Goal: Transaction & Acquisition: Purchase product/service

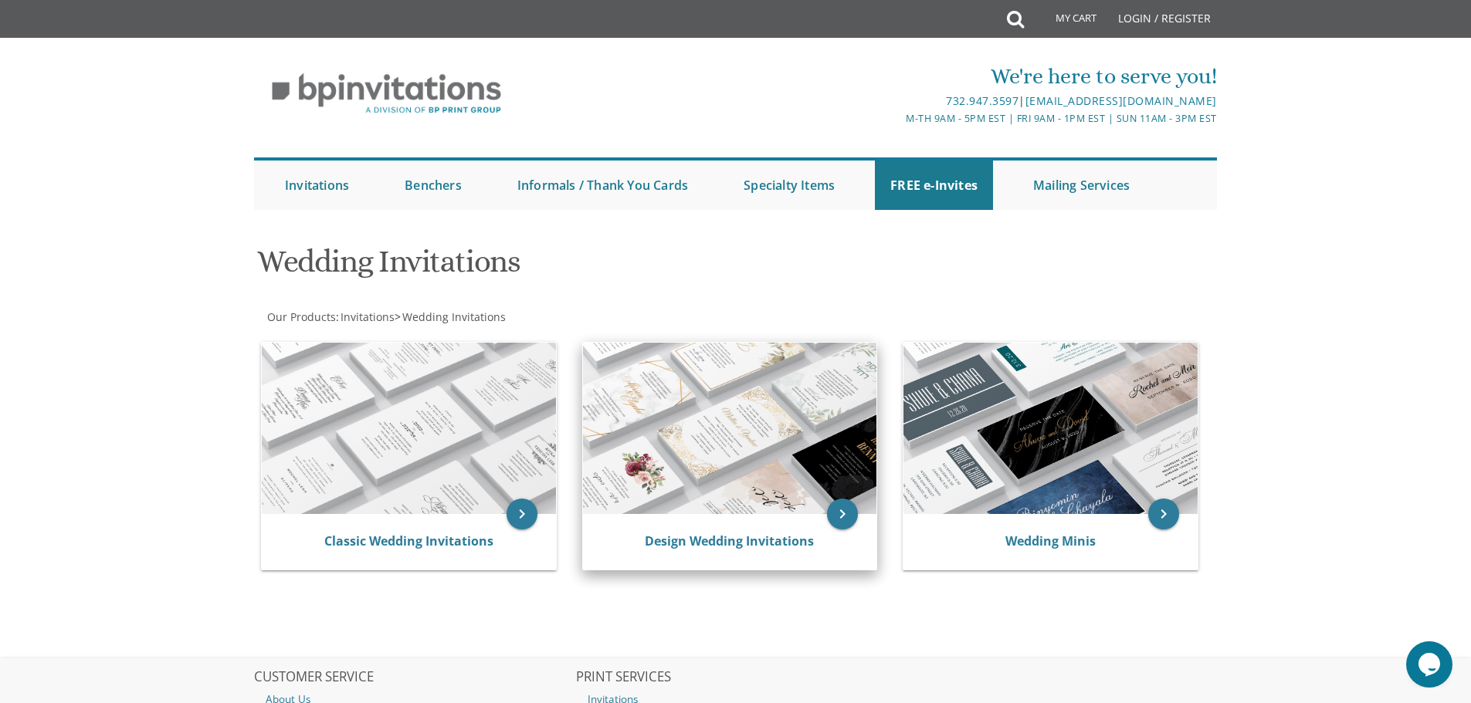
click at [789, 488] on img at bounding box center [730, 428] width 294 height 171
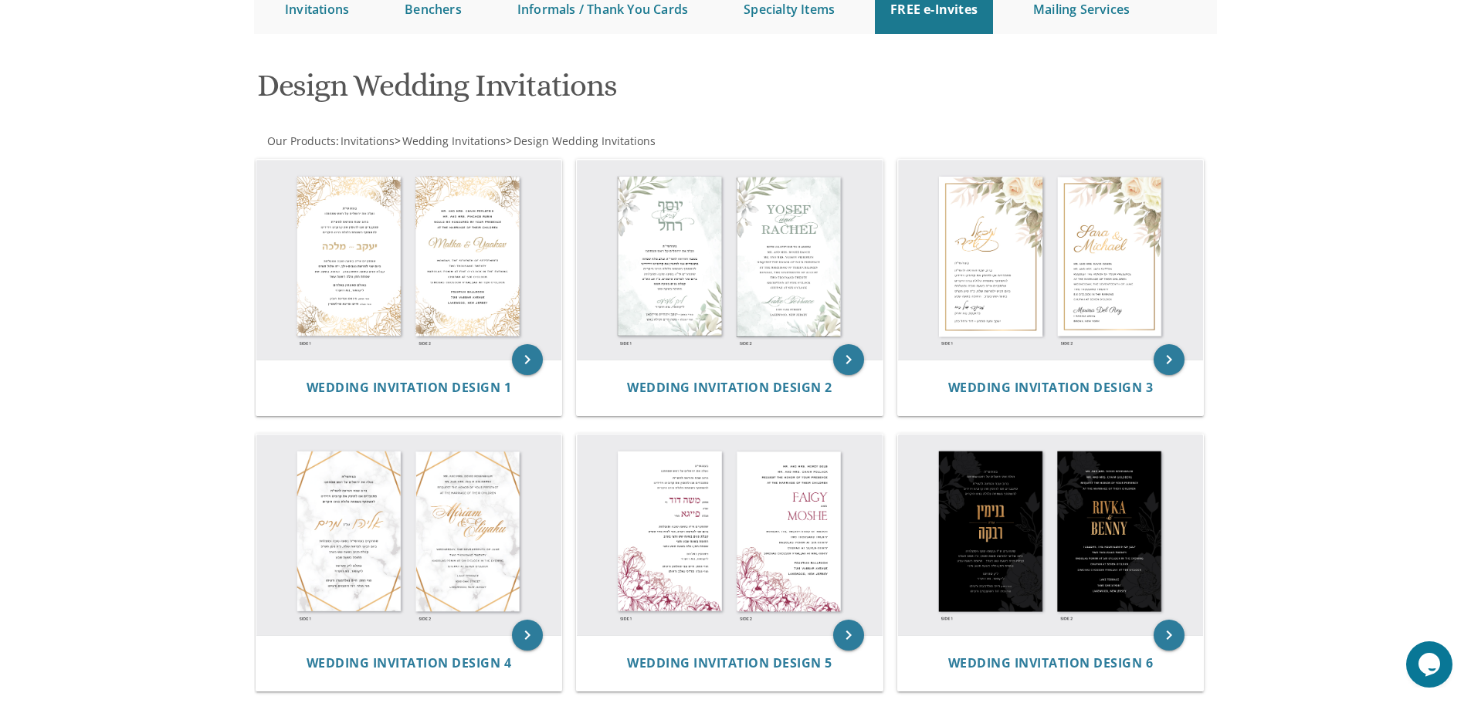
scroll to position [72, 0]
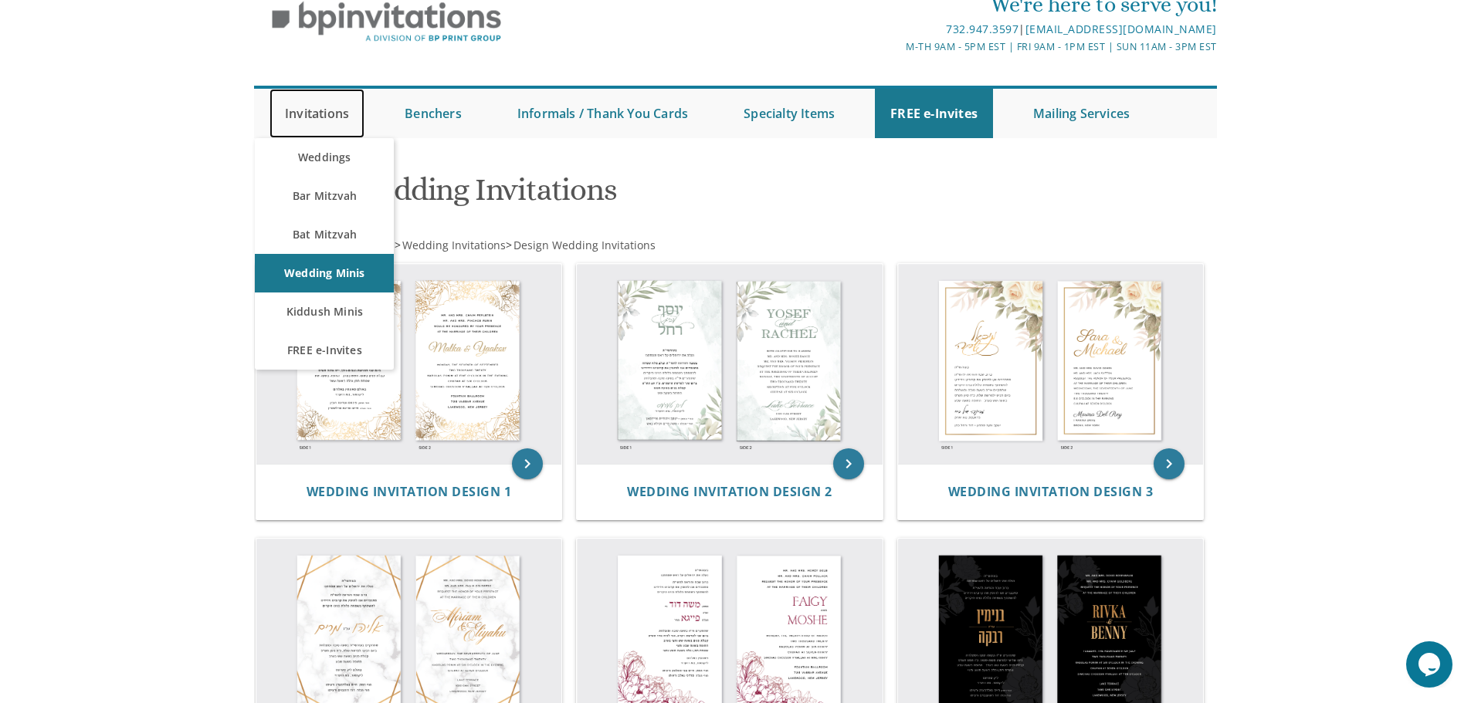
click at [329, 117] on link "Invitations" at bounding box center [316, 113] width 95 height 49
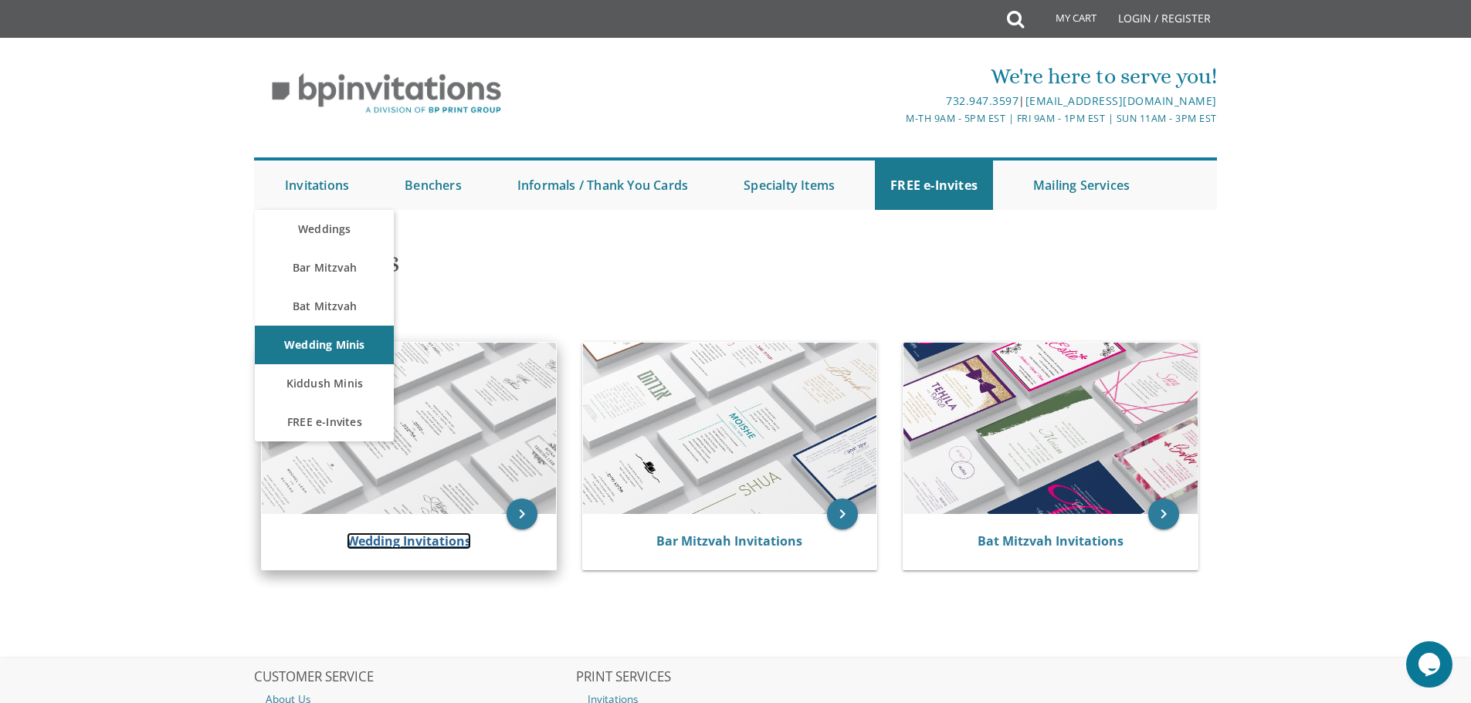
click at [398, 537] on link "Wedding Invitations" at bounding box center [409, 541] width 124 height 17
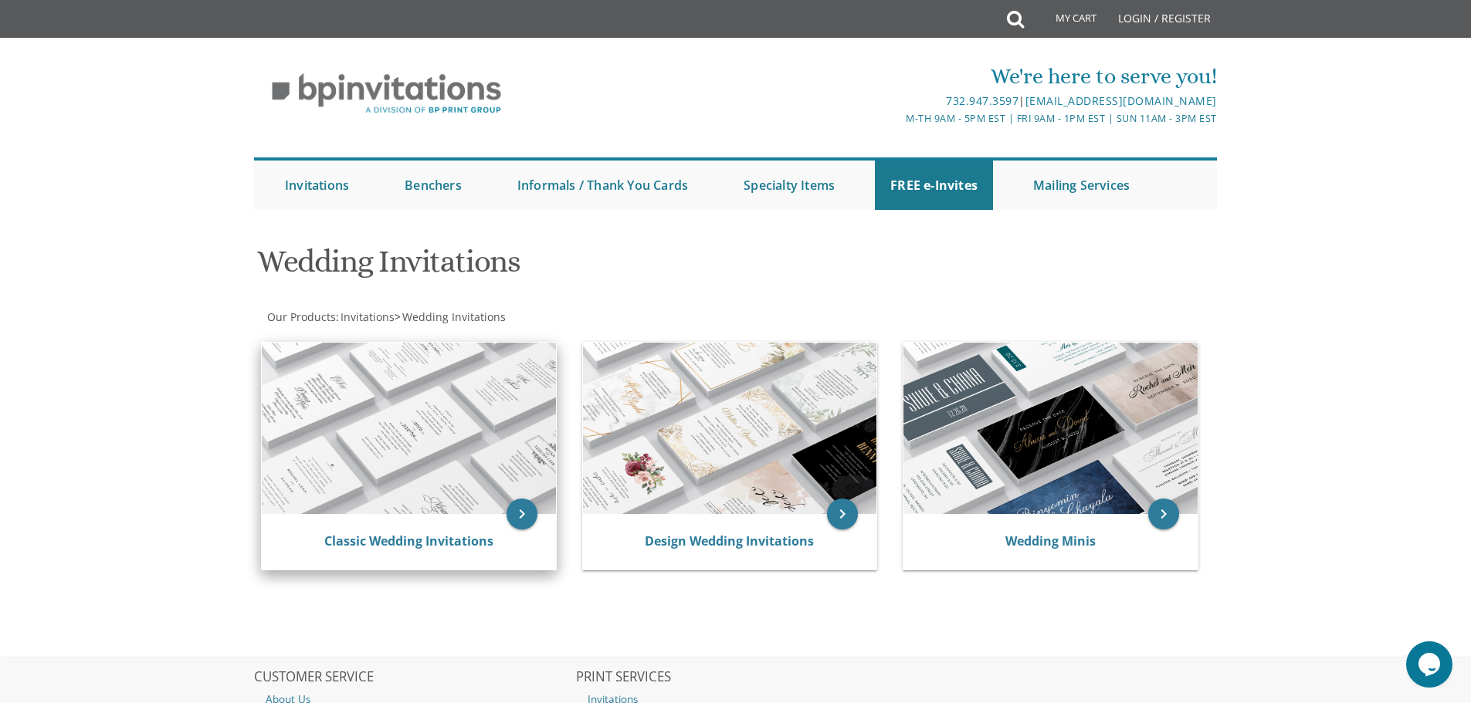
click at [459, 486] on img at bounding box center [409, 428] width 294 height 171
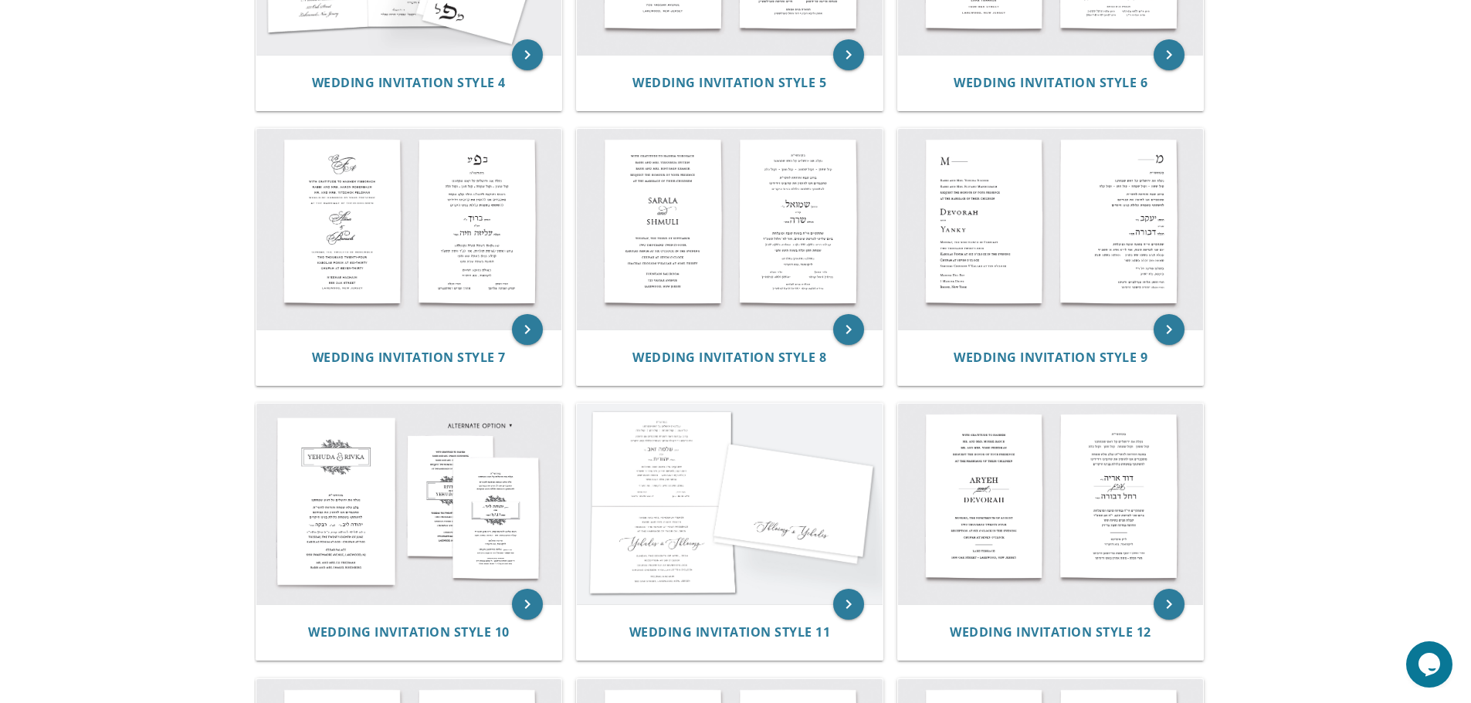
scroll to position [849, 0]
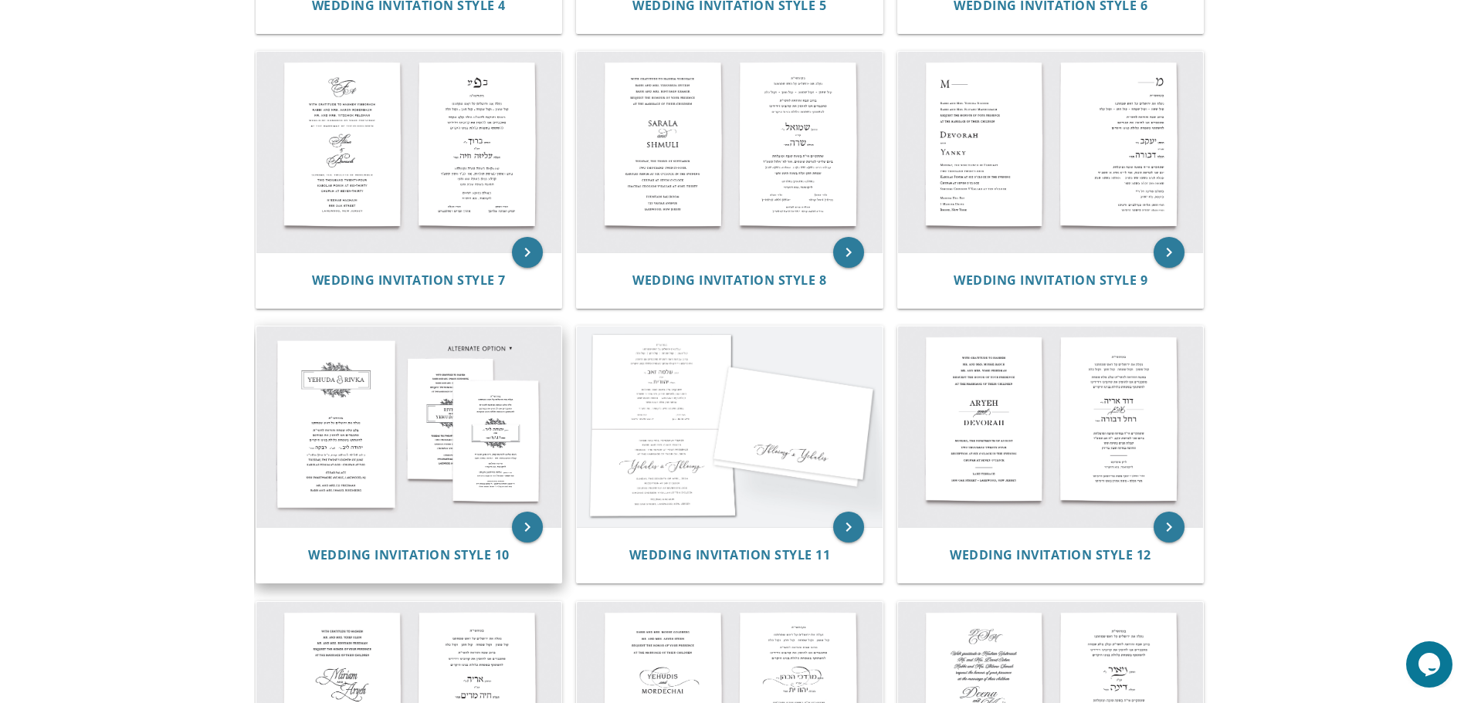
click at [302, 460] on img at bounding box center [409, 427] width 306 height 201
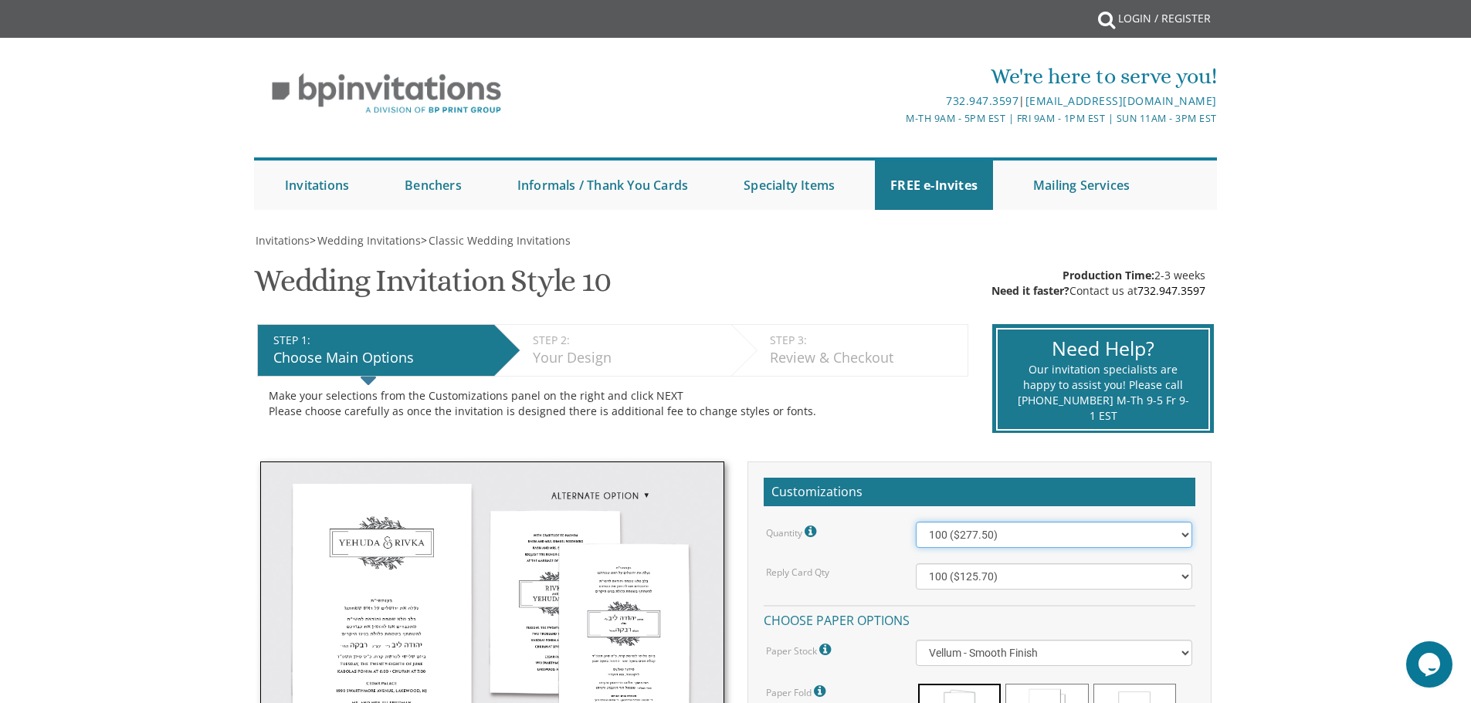
click at [1178, 541] on select "100 ($277.50) 200 ($330.45) 300 ($380.65) 400 ($432.70) 500 ($482.10) 600 ($534…" at bounding box center [1054, 535] width 276 height 26
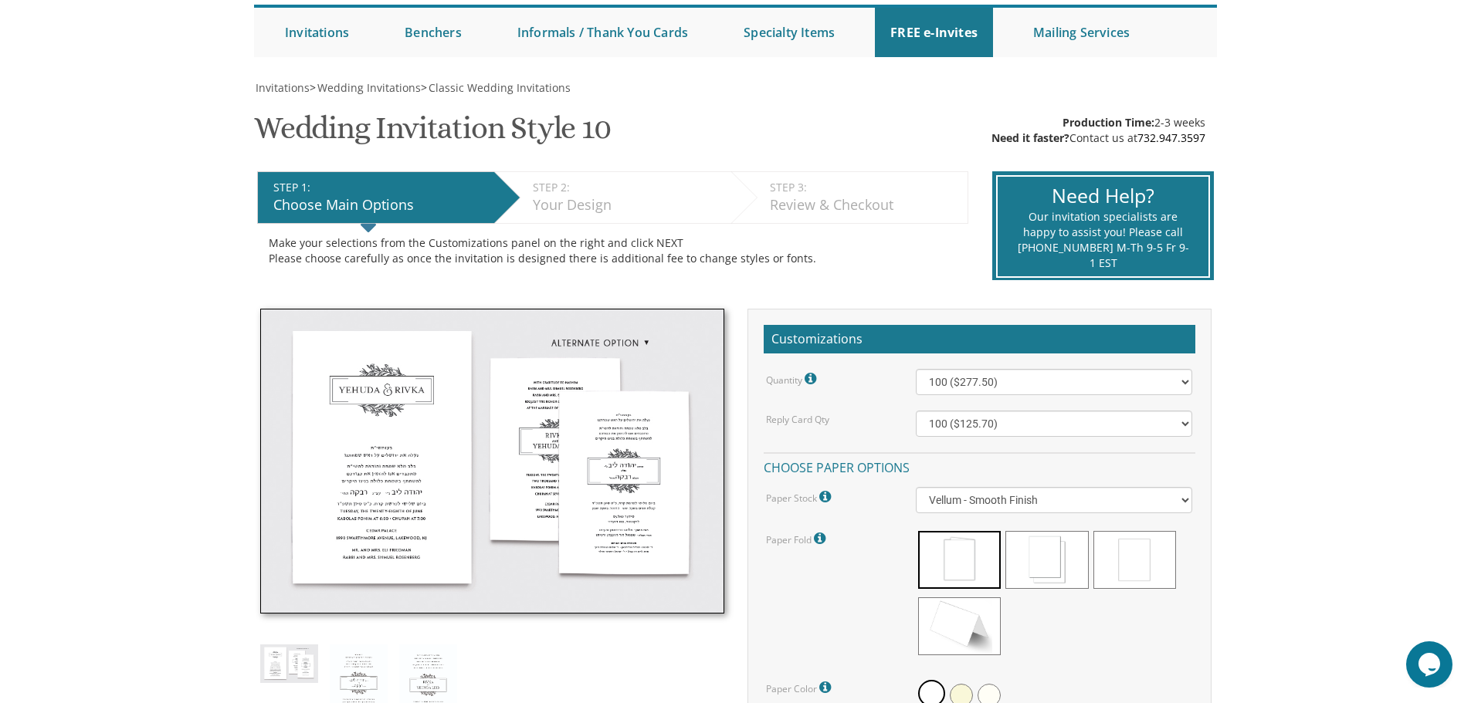
scroll to position [154, 0]
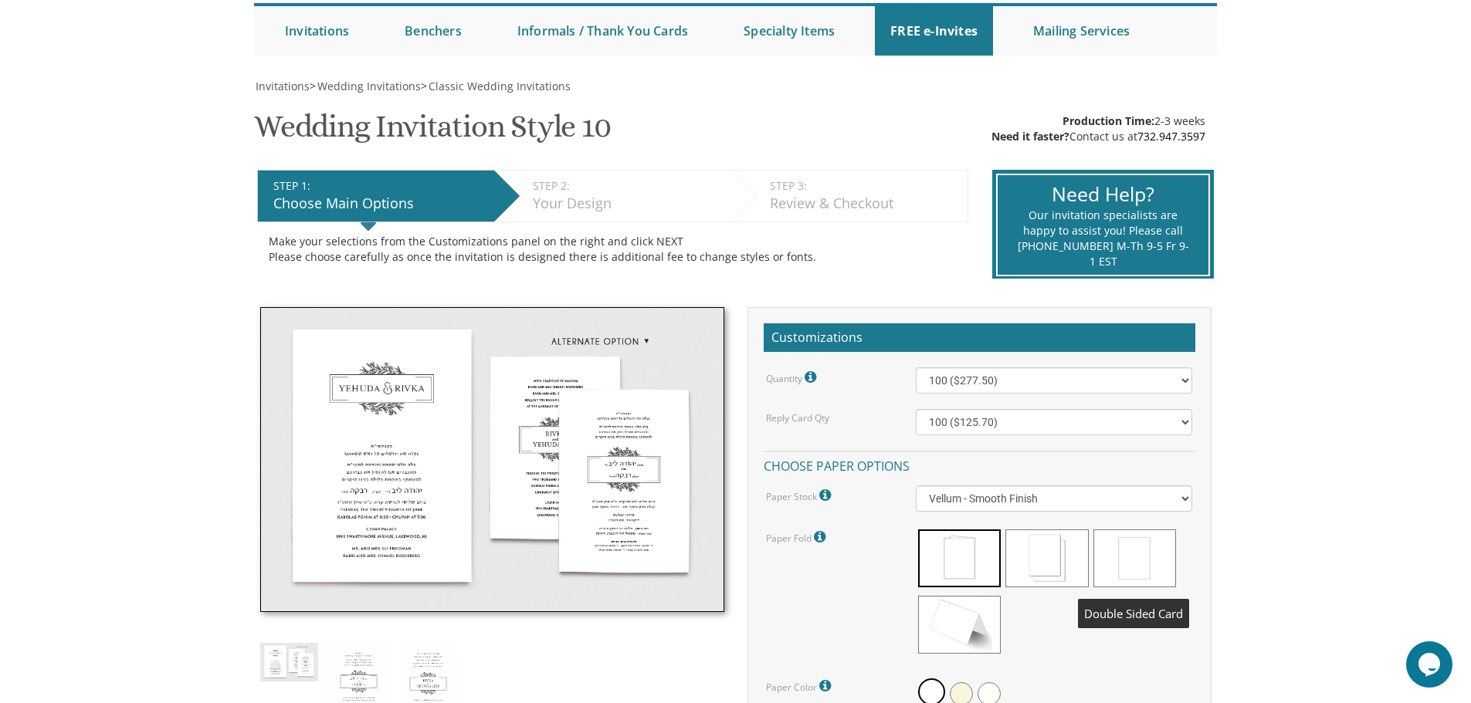
click at [1134, 544] on span at bounding box center [1134, 559] width 83 height 58
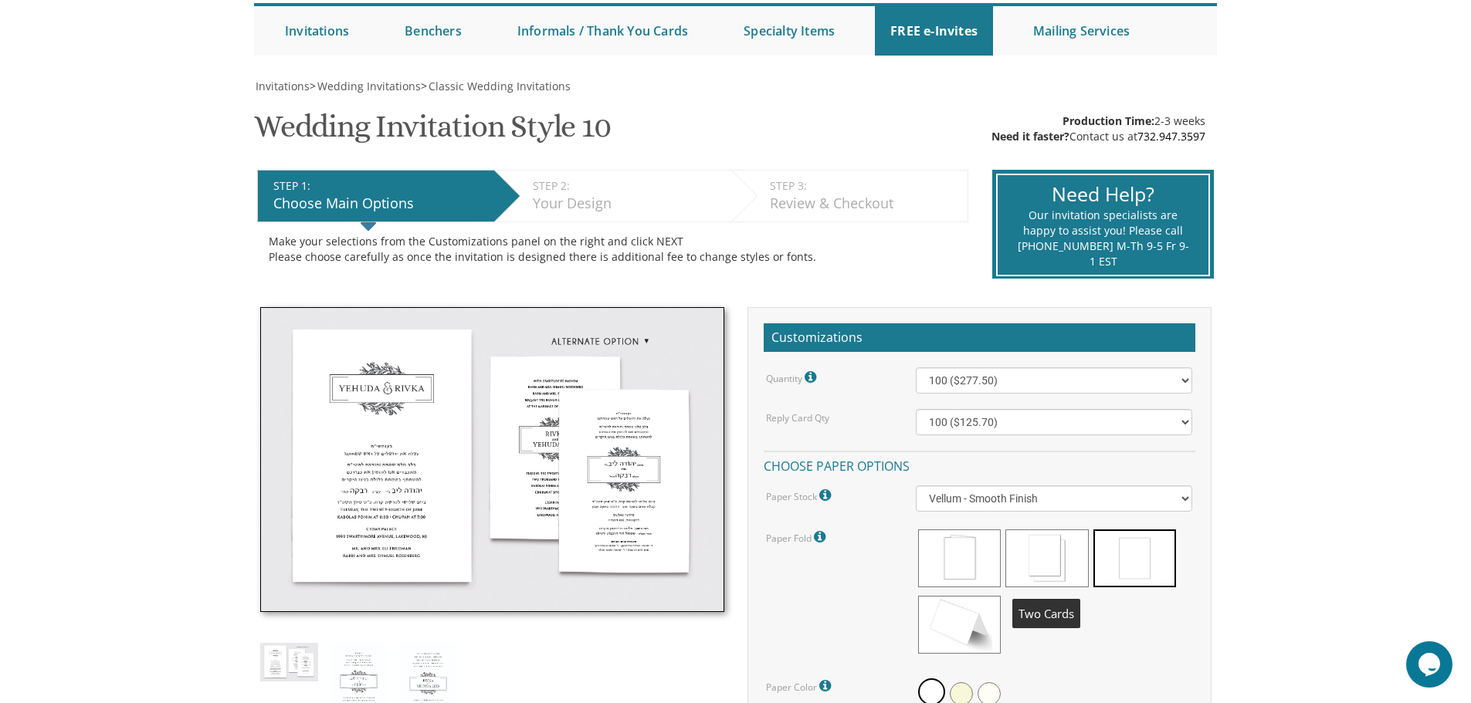
click at [1041, 542] on span at bounding box center [1046, 559] width 83 height 58
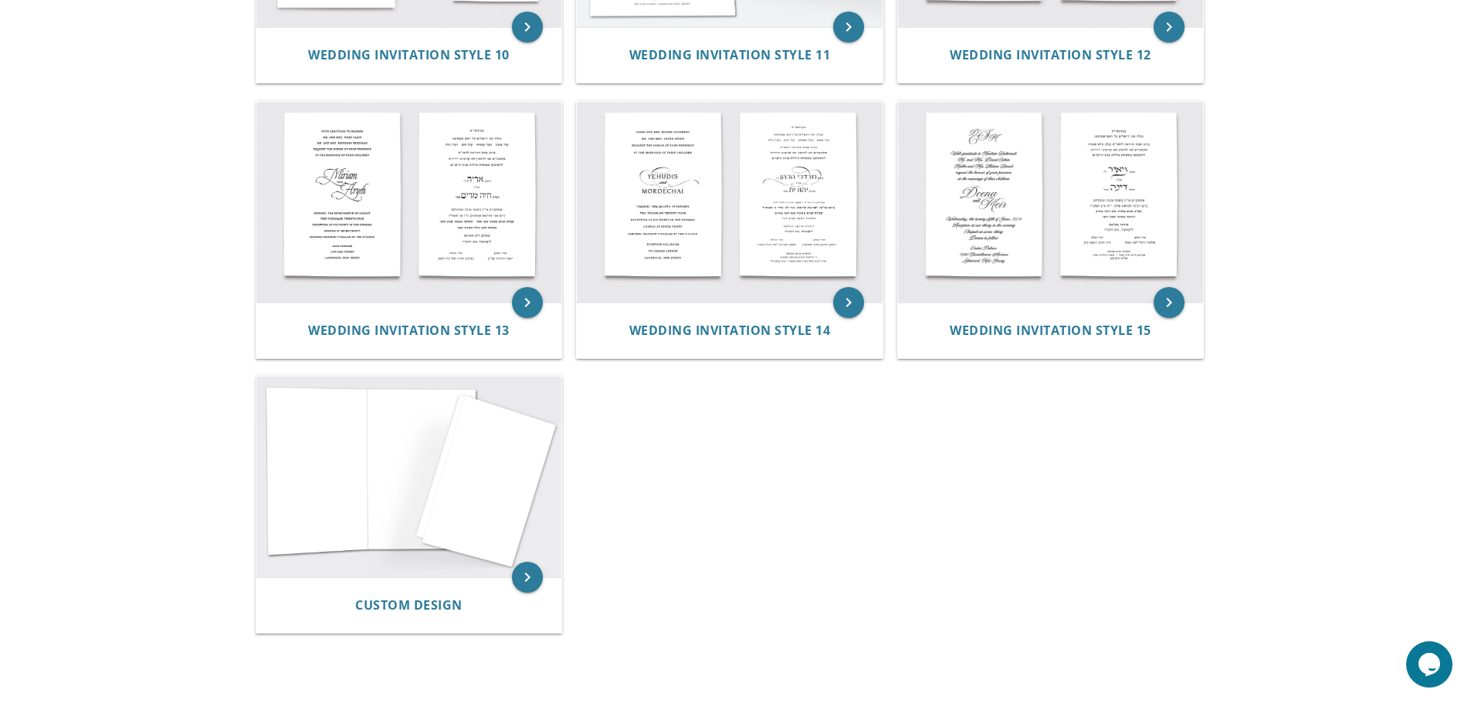
scroll to position [1390, 0]
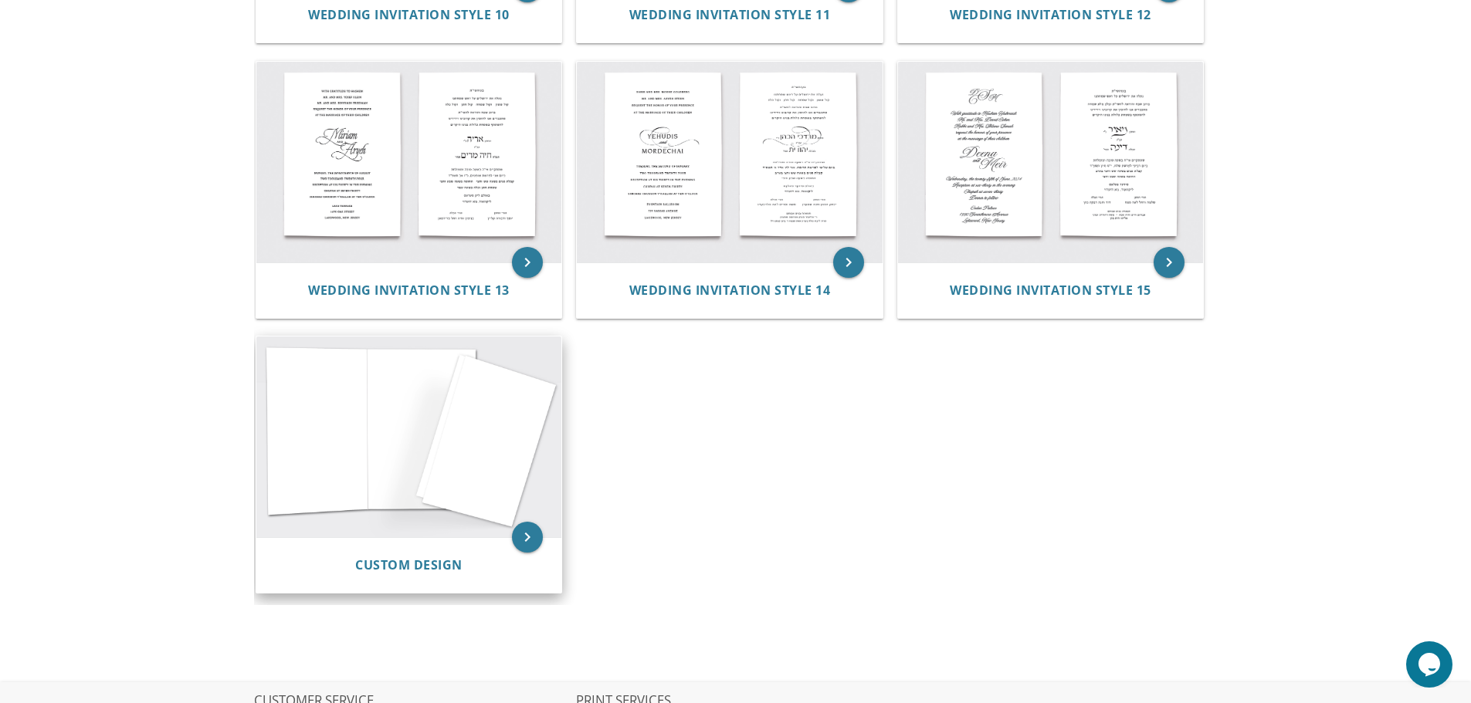
click at [475, 451] on img at bounding box center [409, 437] width 306 height 201
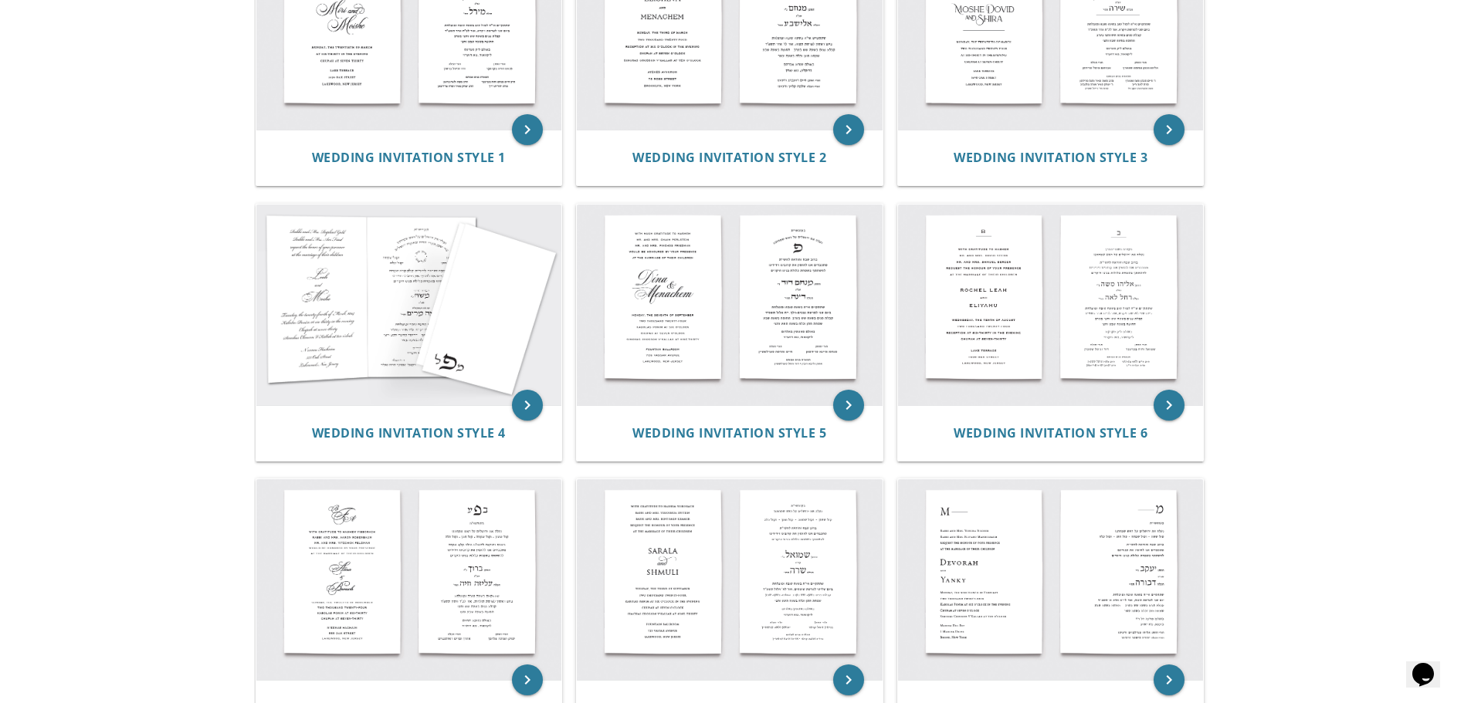
scroll to position [386, 0]
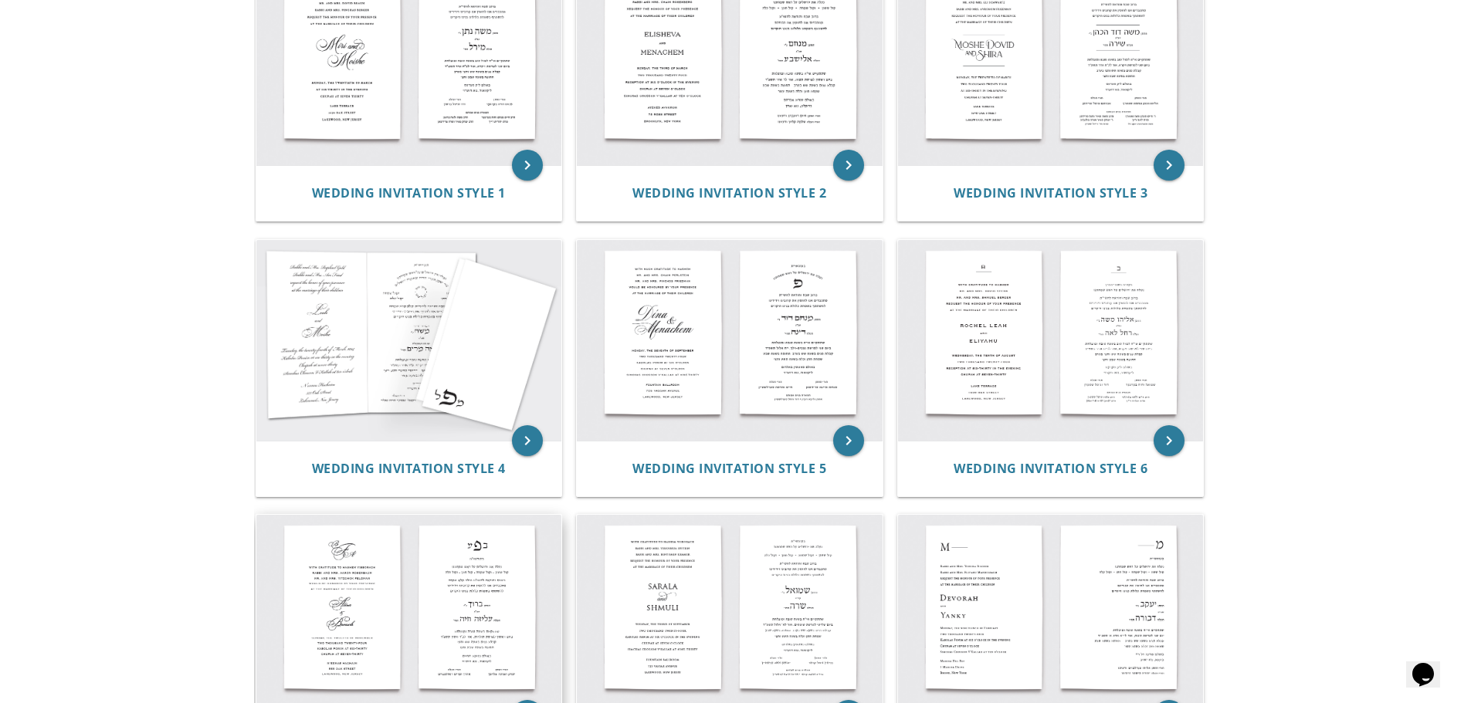
click at [509, 541] on img at bounding box center [409, 615] width 306 height 201
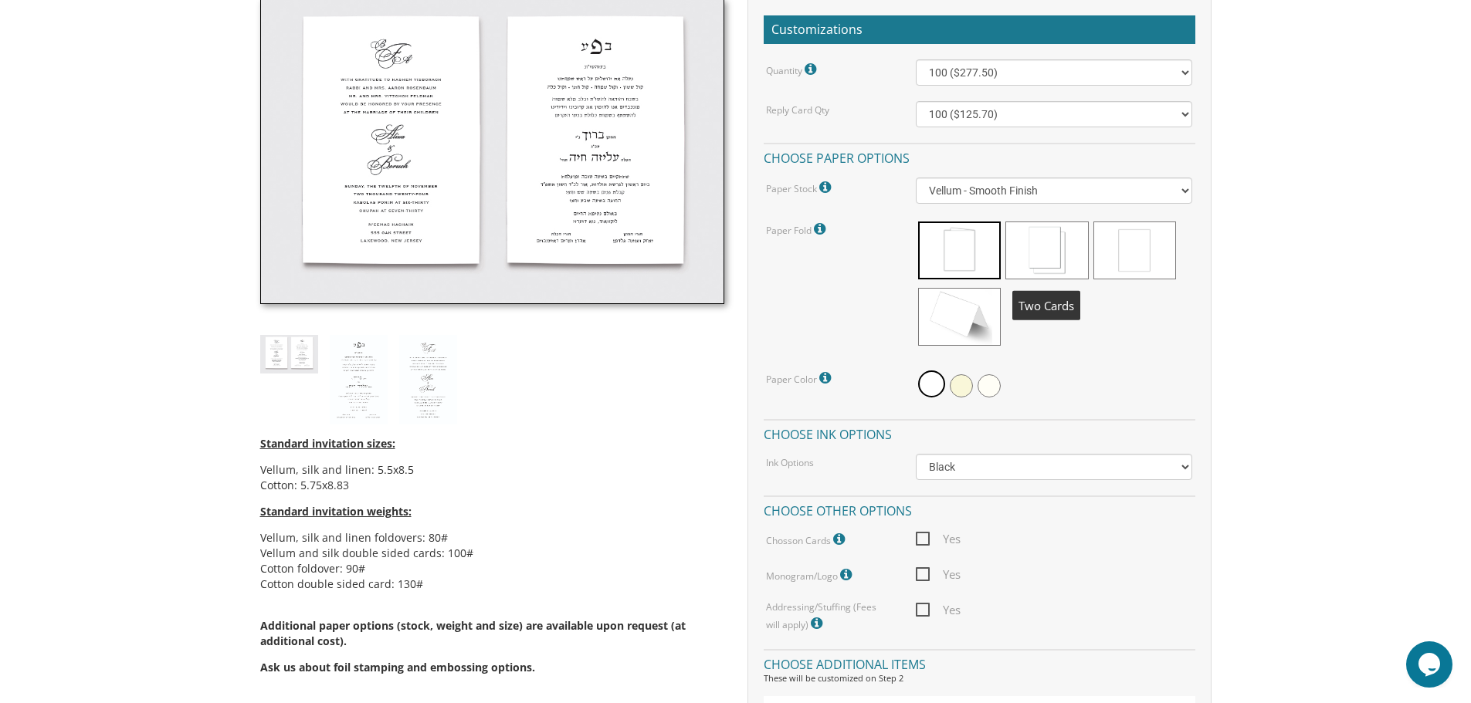
scroll to position [463, 0]
click at [1061, 263] on span at bounding box center [1046, 250] width 83 height 58
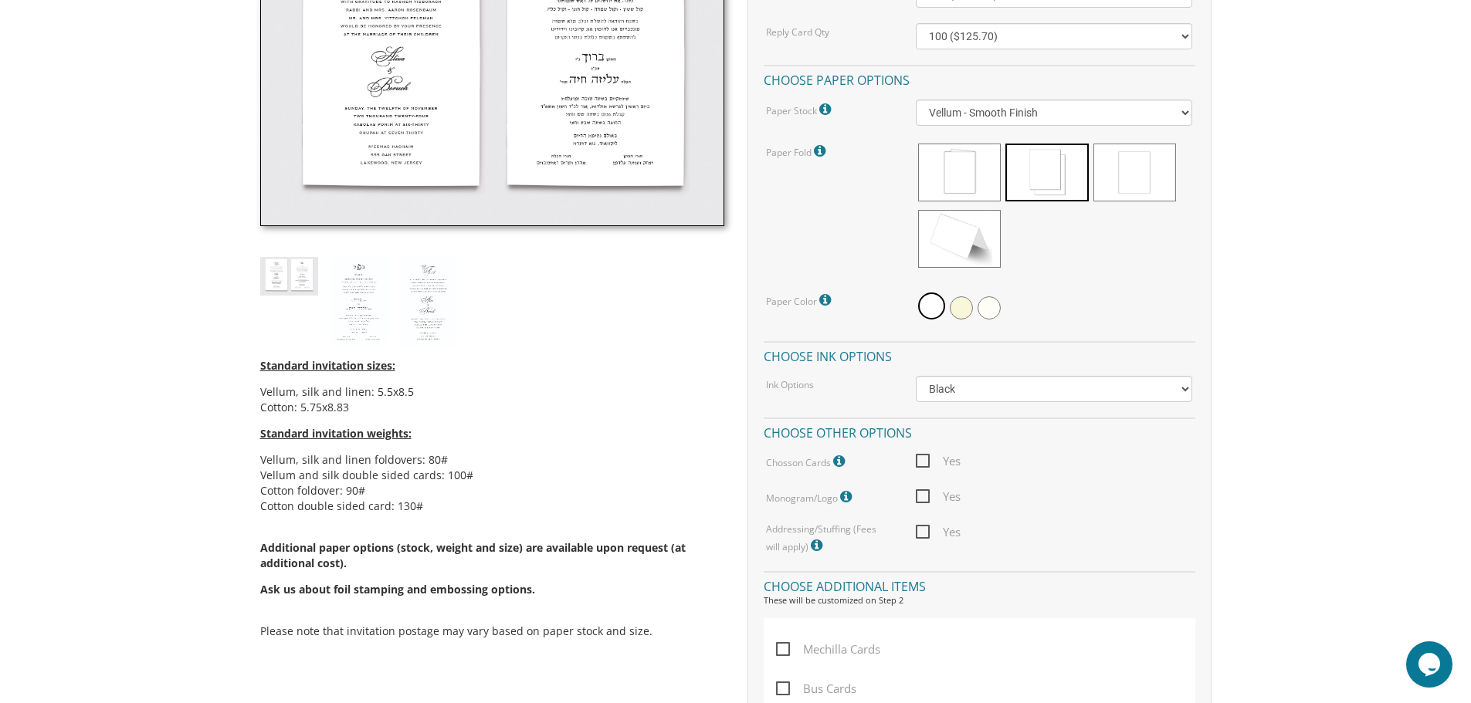
click at [847, 494] on icon at bounding box center [847, 497] width 15 height 14
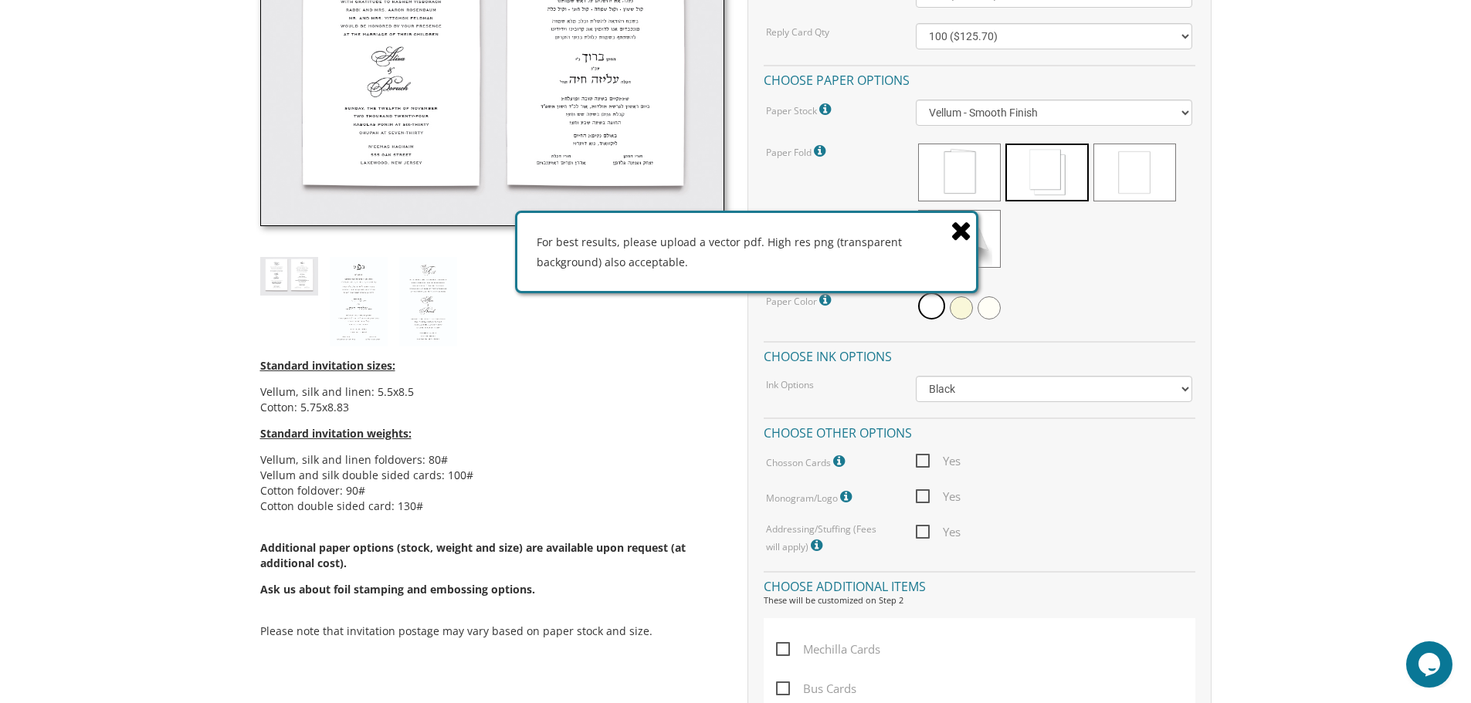
click at [924, 496] on span "Yes" at bounding box center [938, 496] width 45 height 19
click at [924, 496] on input "Yes" at bounding box center [921, 495] width 10 height 10
checkbox input "true"
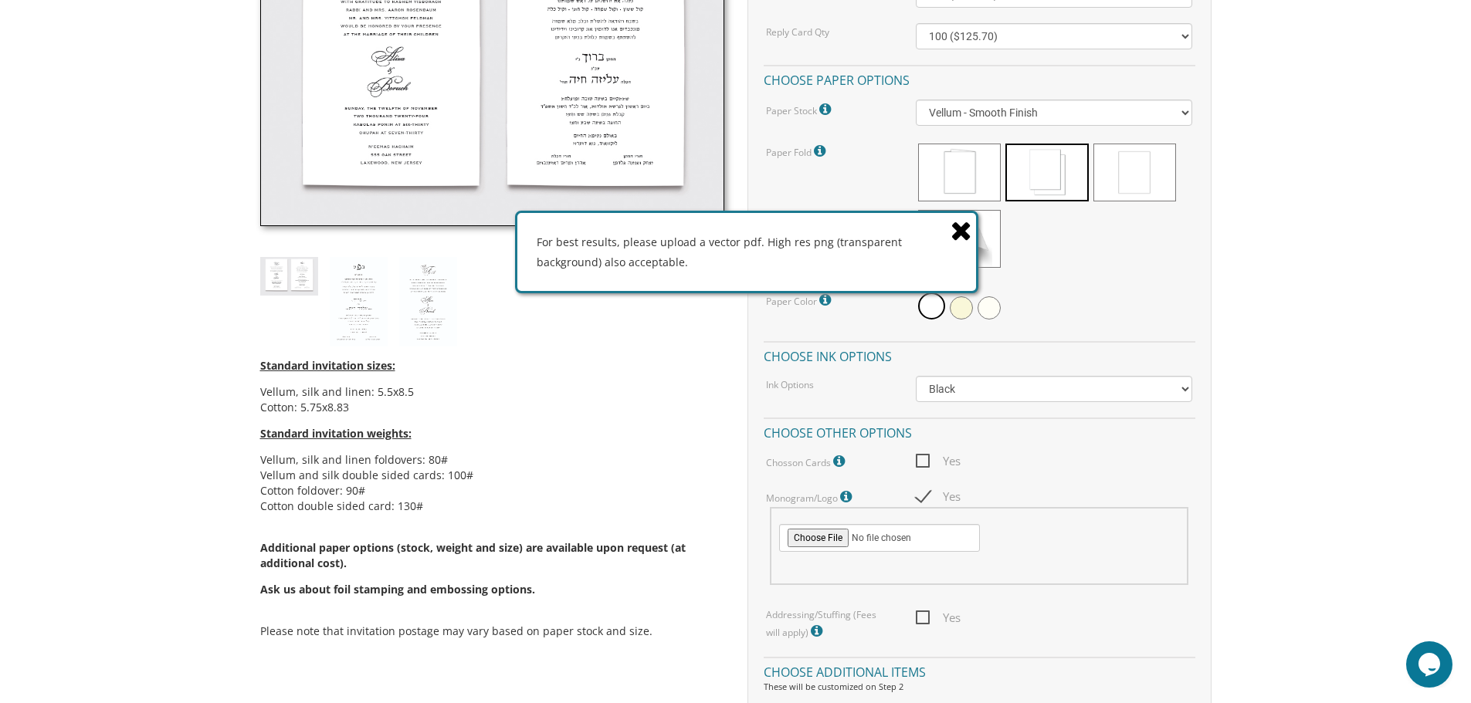
click at [954, 228] on icon at bounding box center [962, 230] width 22 height 27
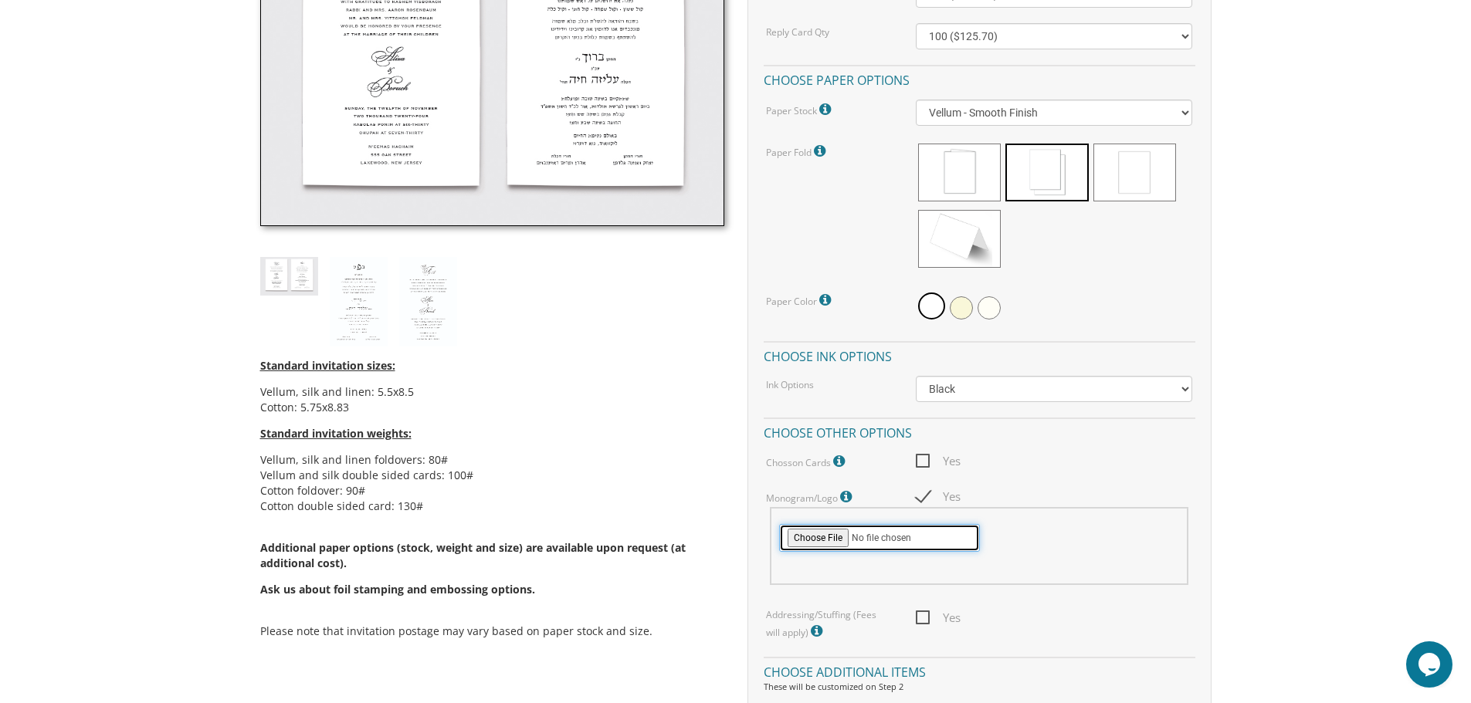
click at [828, 543] on input "file" at bounding box center [879, 538] width 201 height 28
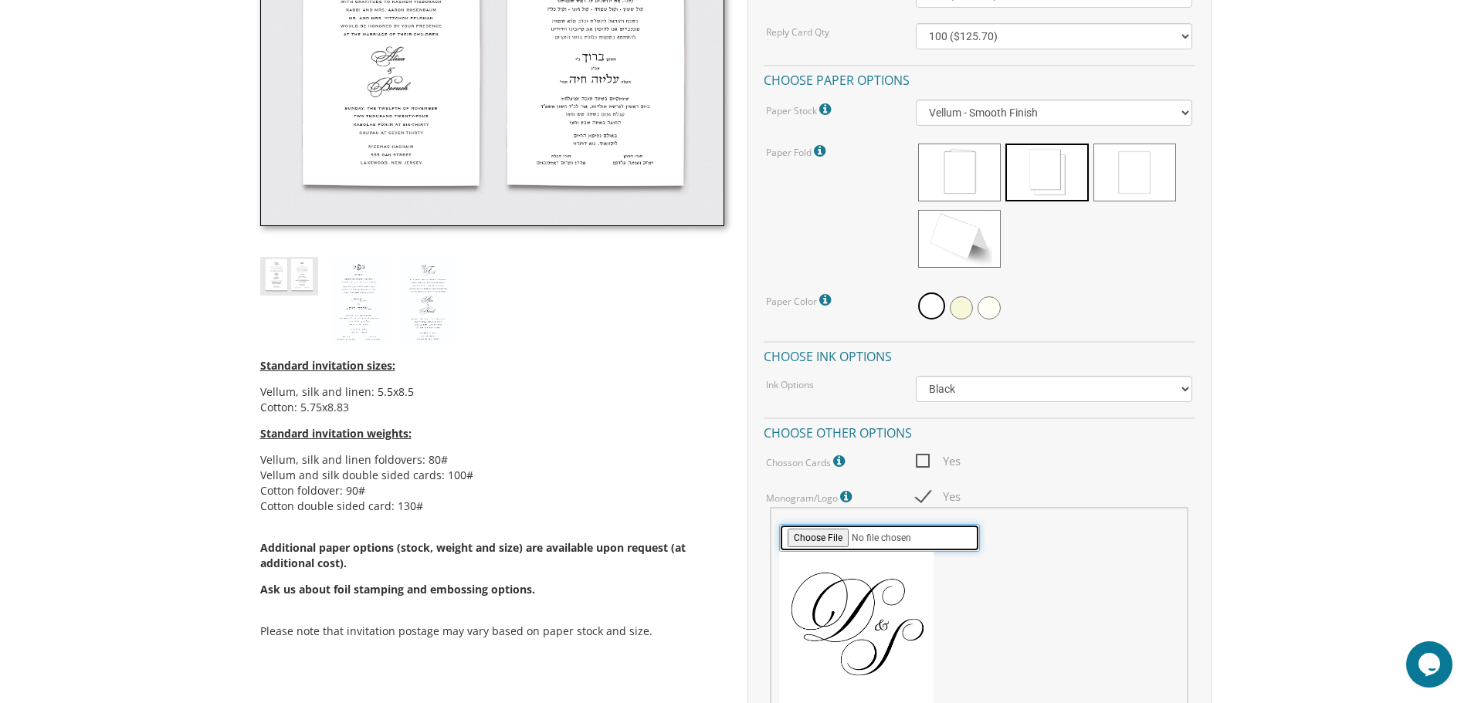
click at [837, 541] on input "file" at bounding box center [879, 538] width 201 height 28
type input "C:\fakepath\Black & Grey Elegant Typography Monogram Initials Logo (2).png"
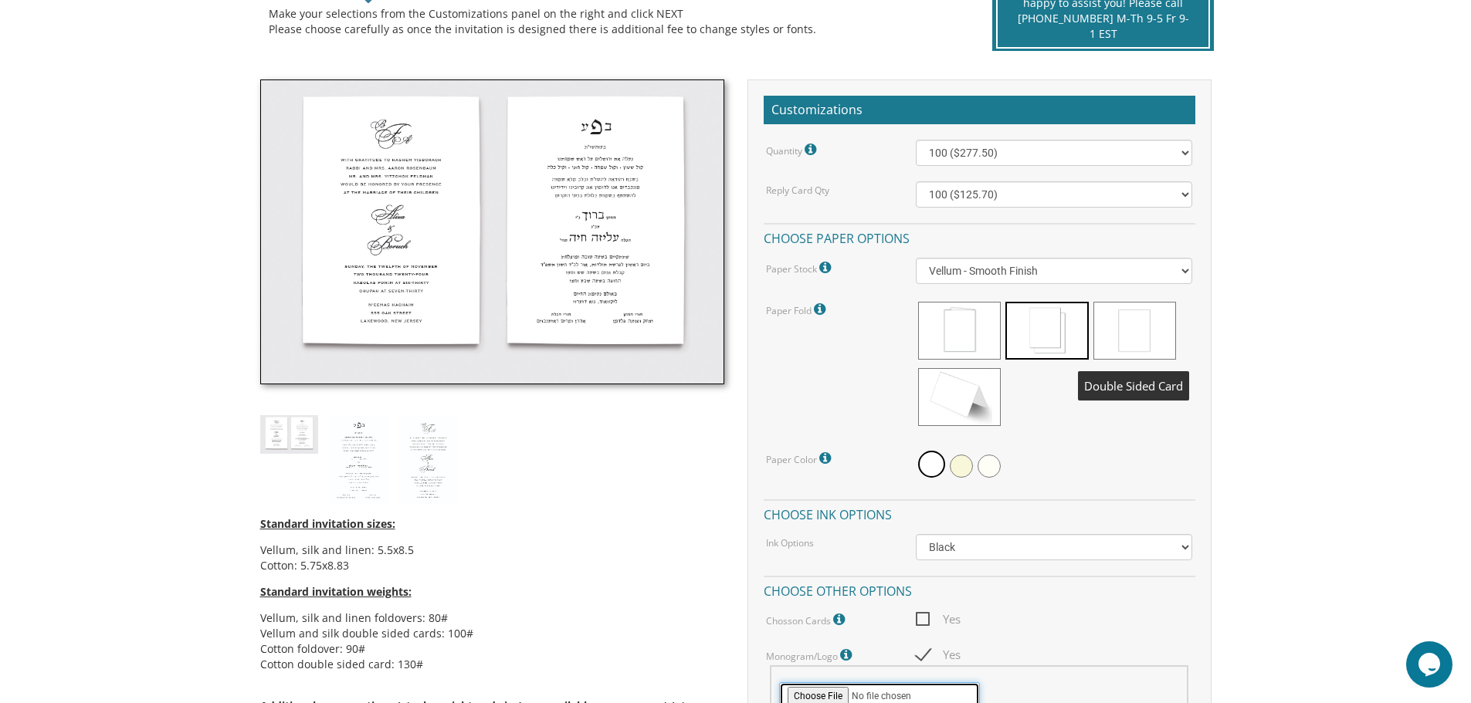
scroll to position [463, 0]
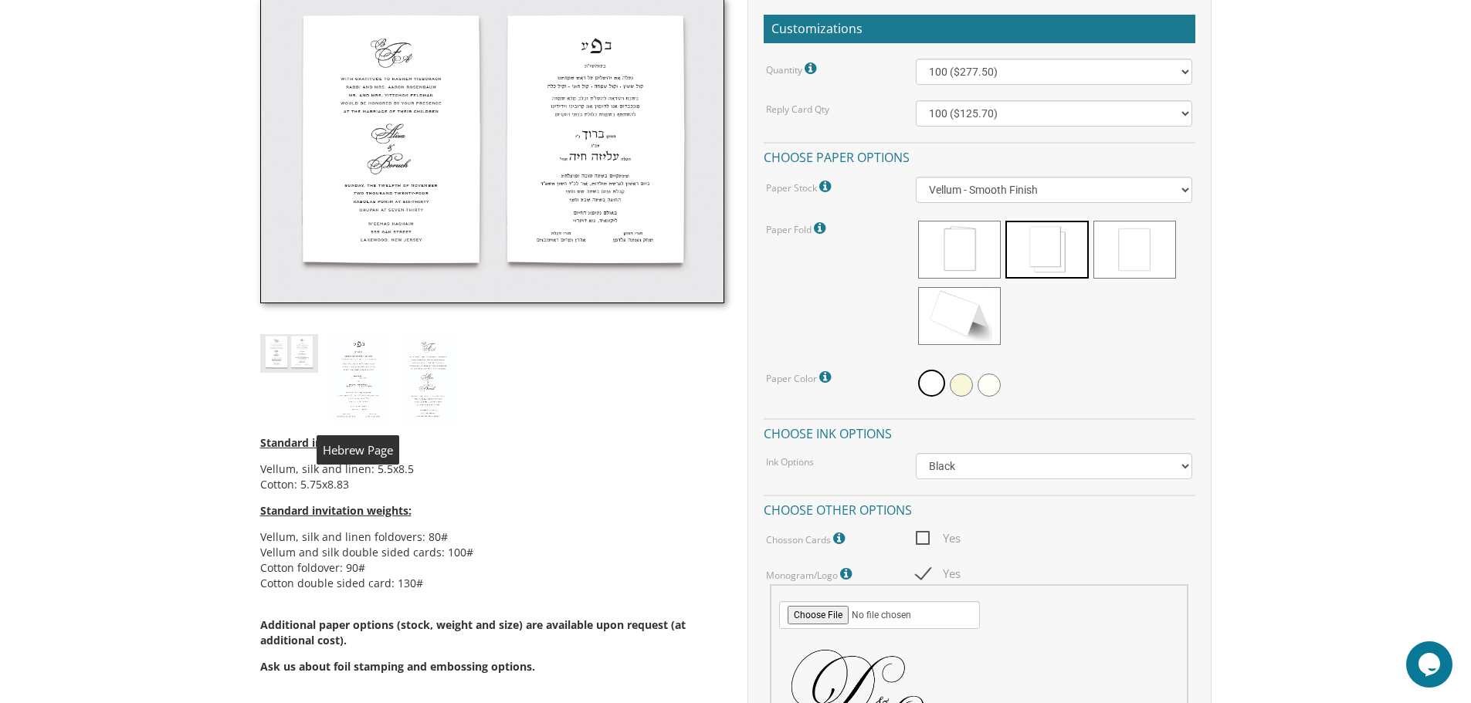
click at [359, 365] on img at bounding box center [359, 379] width 58 height 90
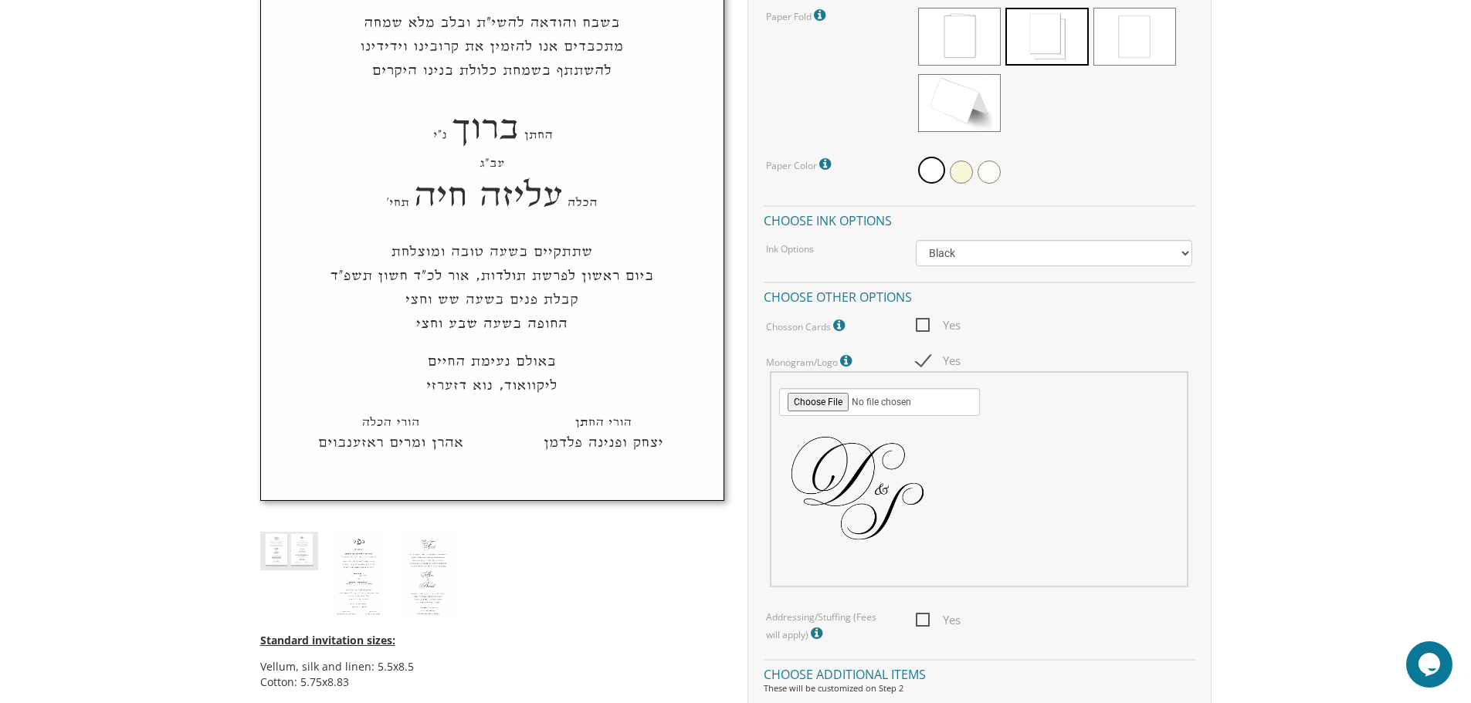
scroll to position [695, 0]
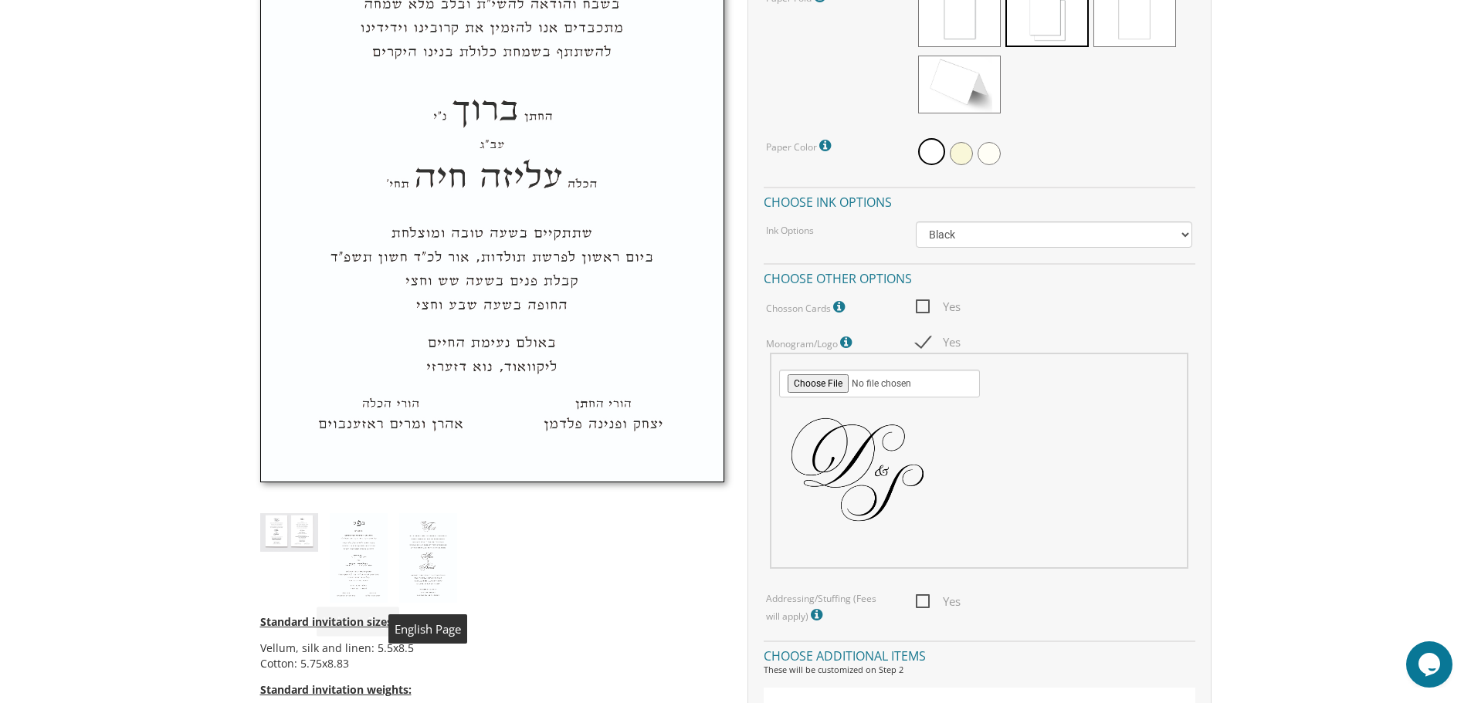
click at [422, 529] on img at bounding box center [428, 559] width 58 height 90
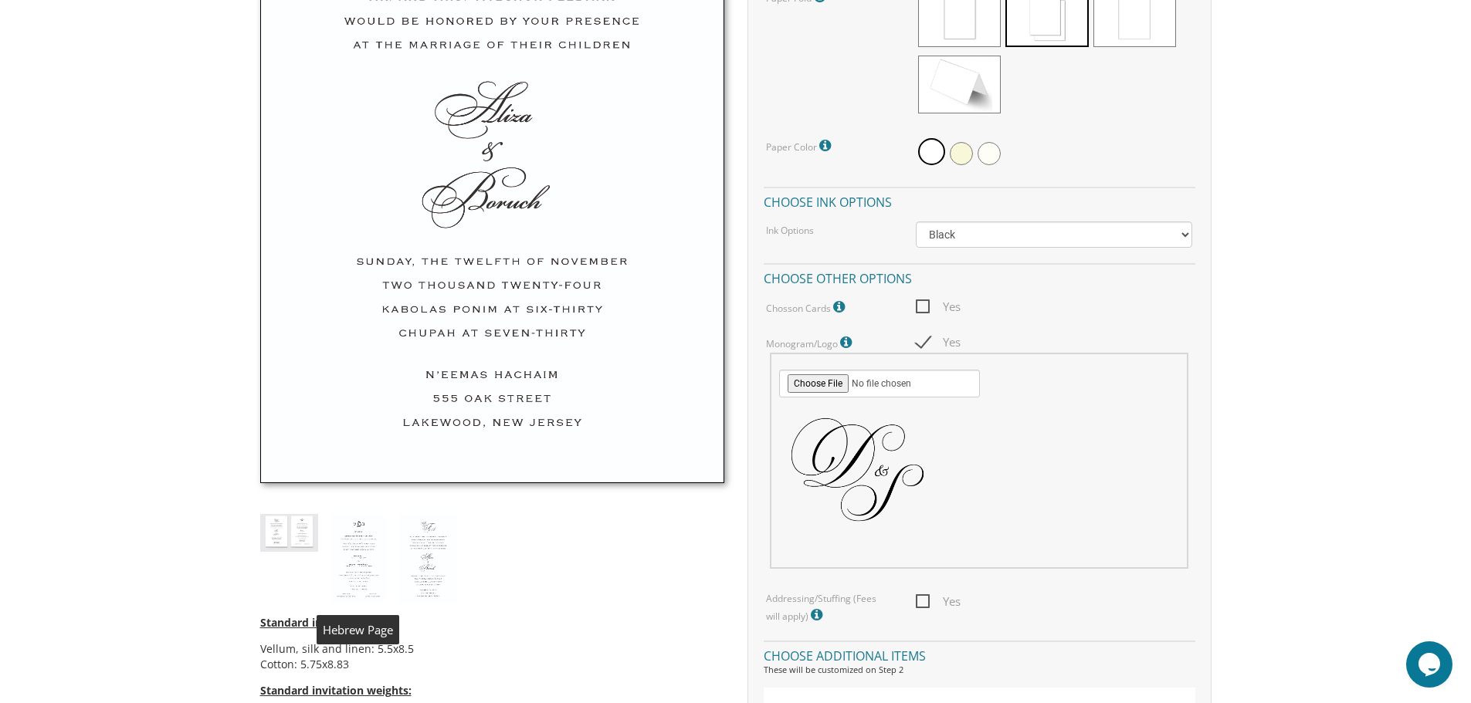
click at [373, 542] on img at bounding box center [359, 559] width 58 height 90
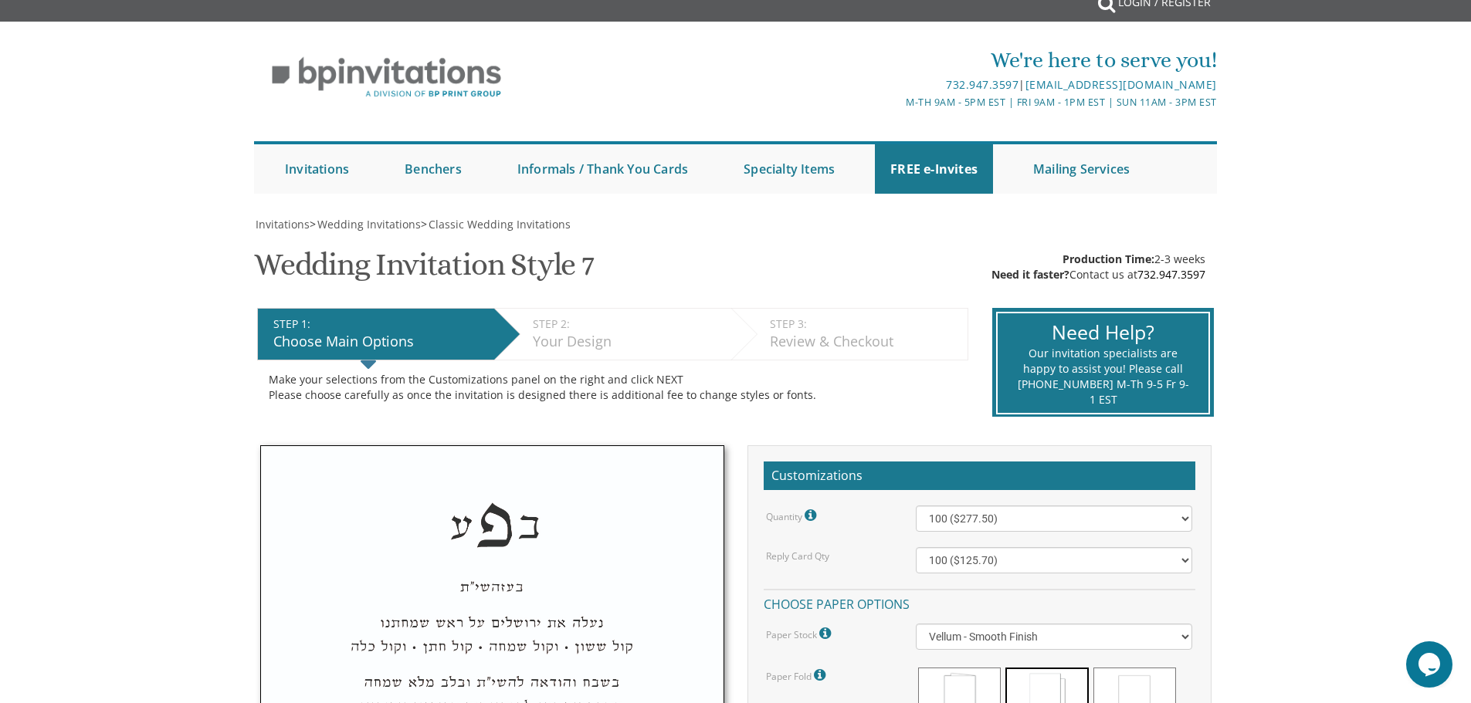
scroll to position [0, 0]
